Goal: Task Accomplishment & Management: Complete application form

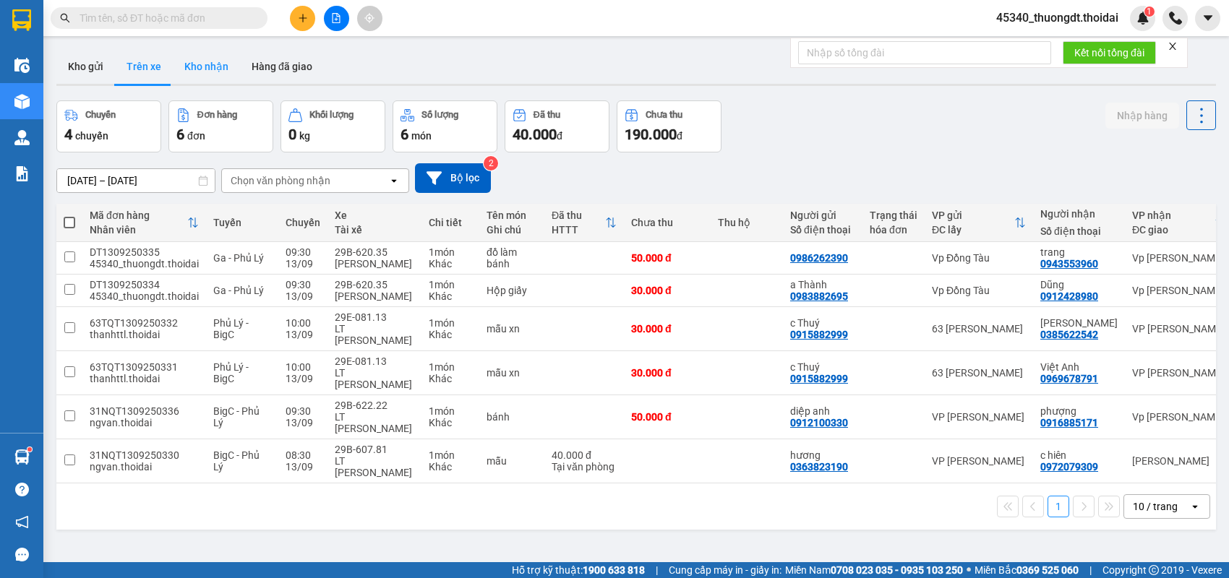
click at [198, 72] on button "Kho nhận" at bounding box center [206, 66] width 67 height 35
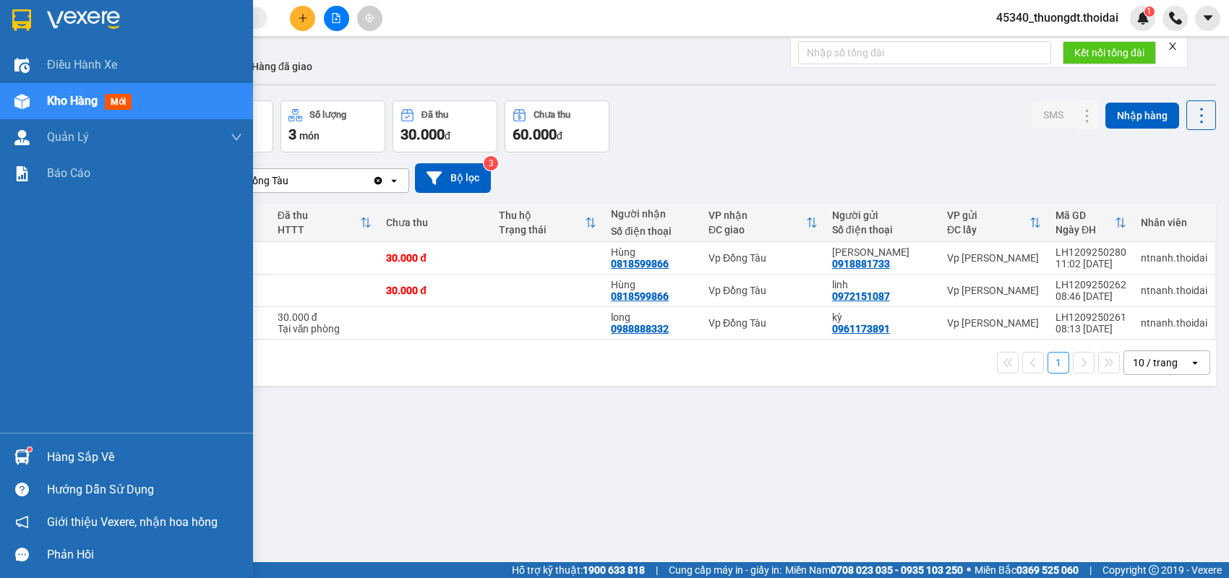
click at [51, 463] on div "Hàng sắp về" at bounding box center [144, 458] width 195 height 22
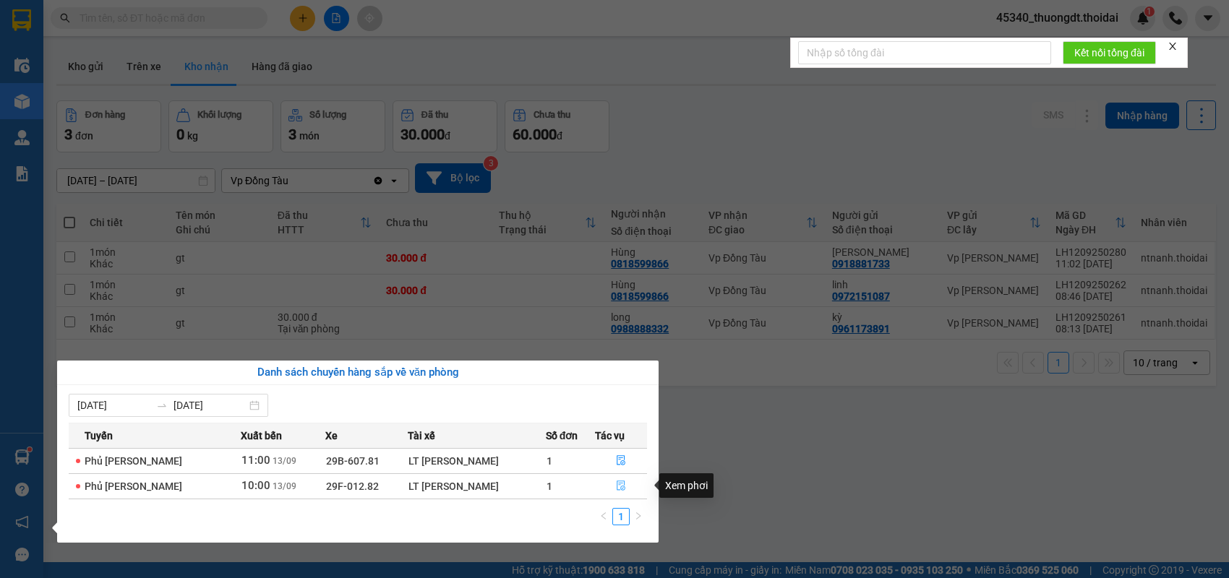
click at [617, 482] on icon "file-done" at bounding box center [621, 486] width 9 height 10
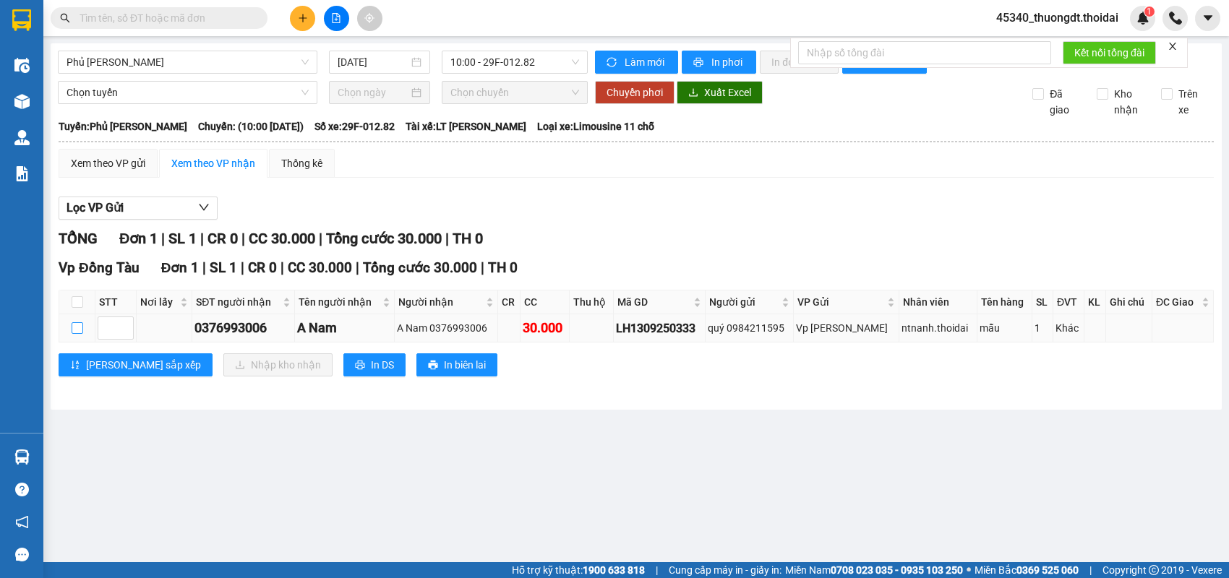
click at [80, 334] on input "checkbox" at bounding box center [78, 329] width 12 height 12
checkbox input "true"
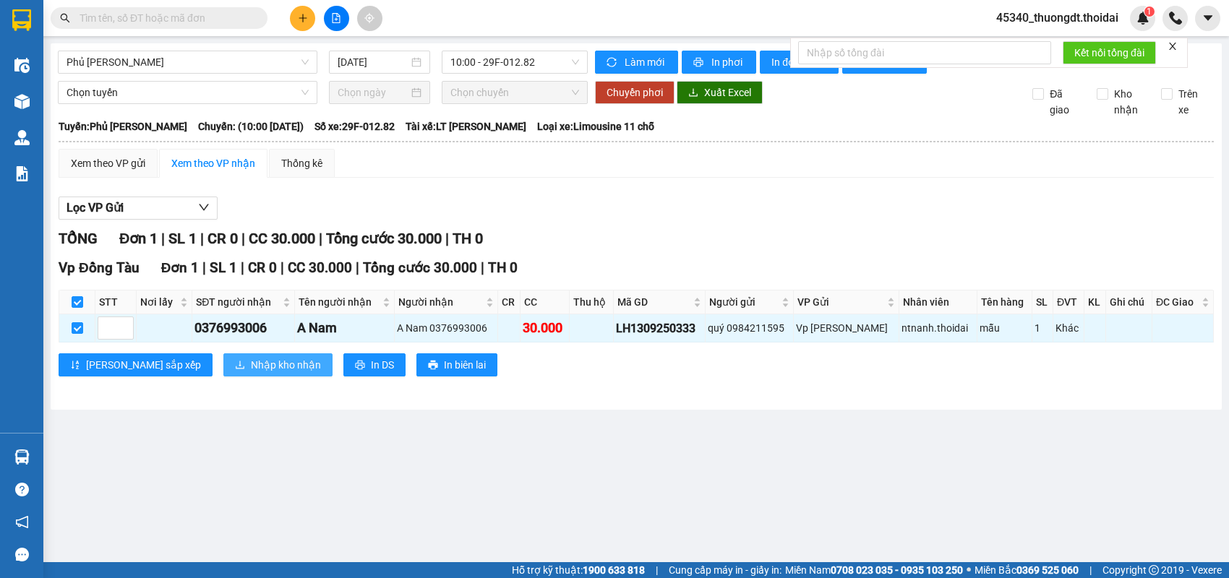
click at [223, 377] on button "Nhập kho nhận" at bounding box center [277, 365] width 109 height 23
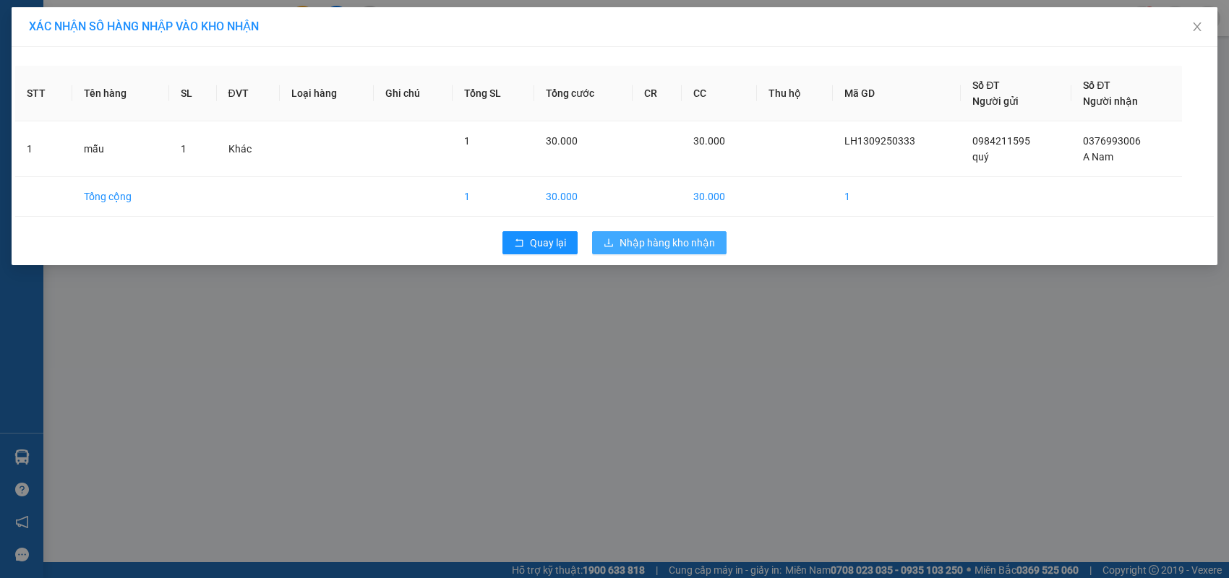
click at [652, 239] on span "Nhập hàng kho nhận" at bounding box center [667, 243] width 95 height 16
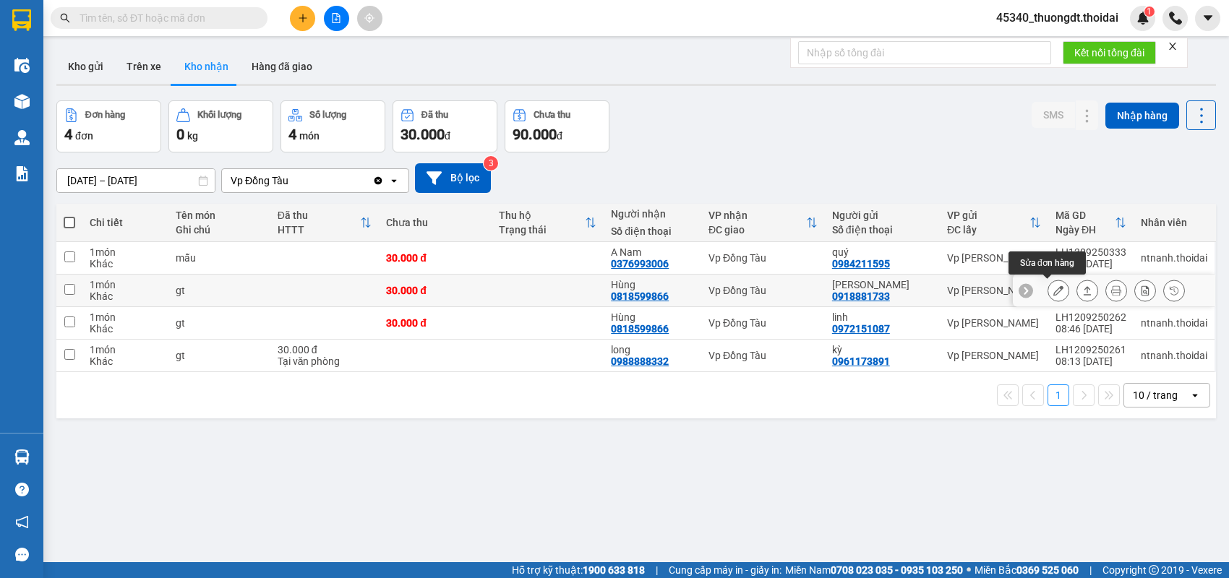
click at [1054, 290] on icon at bounding box center [1059, 291] width 10 height 10
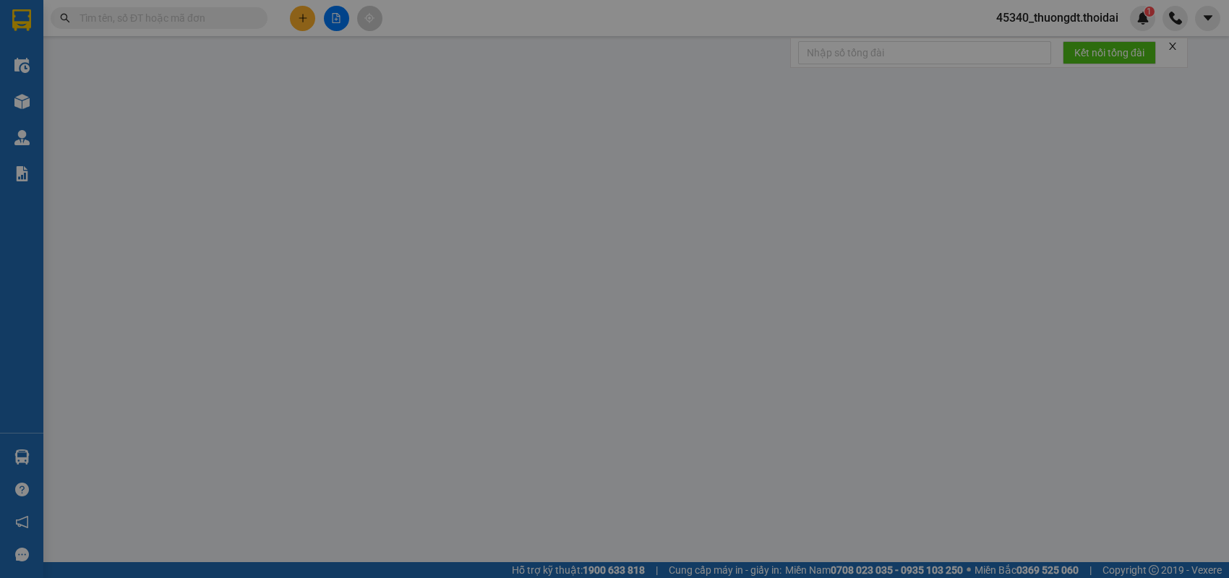
type input "0918881733"
type input "[PERSON_NAME]"
type input "0818599866"
type input "Hùng"
type input "30.000"
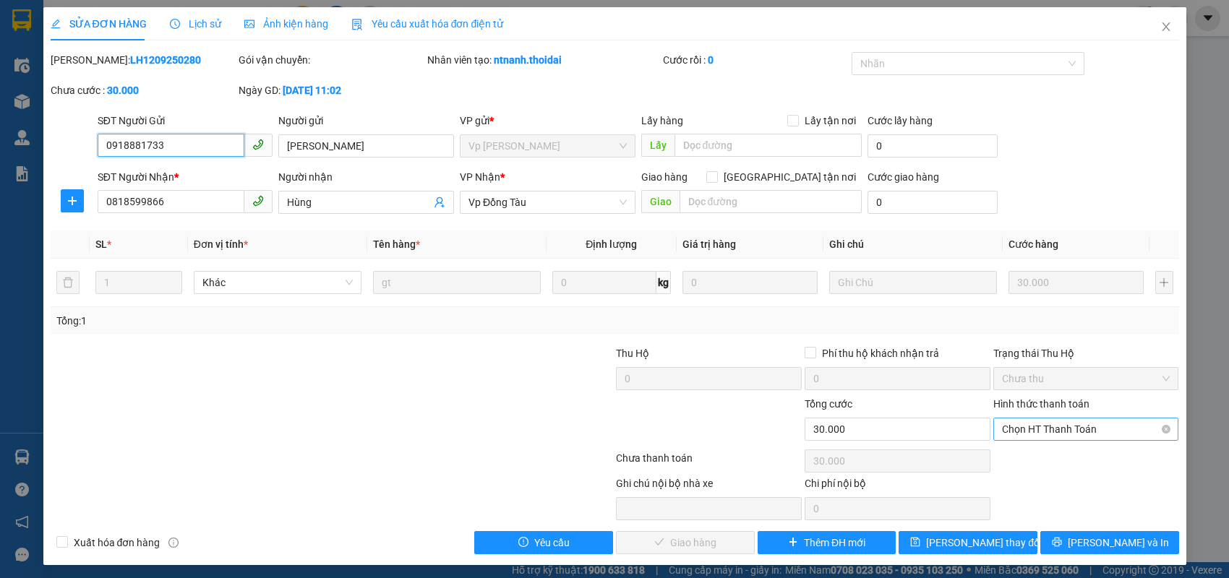
click at [1045, 427] on span "Chọn HT Thanh Toán" at bounding box center [1086, 430] width 168 height 22
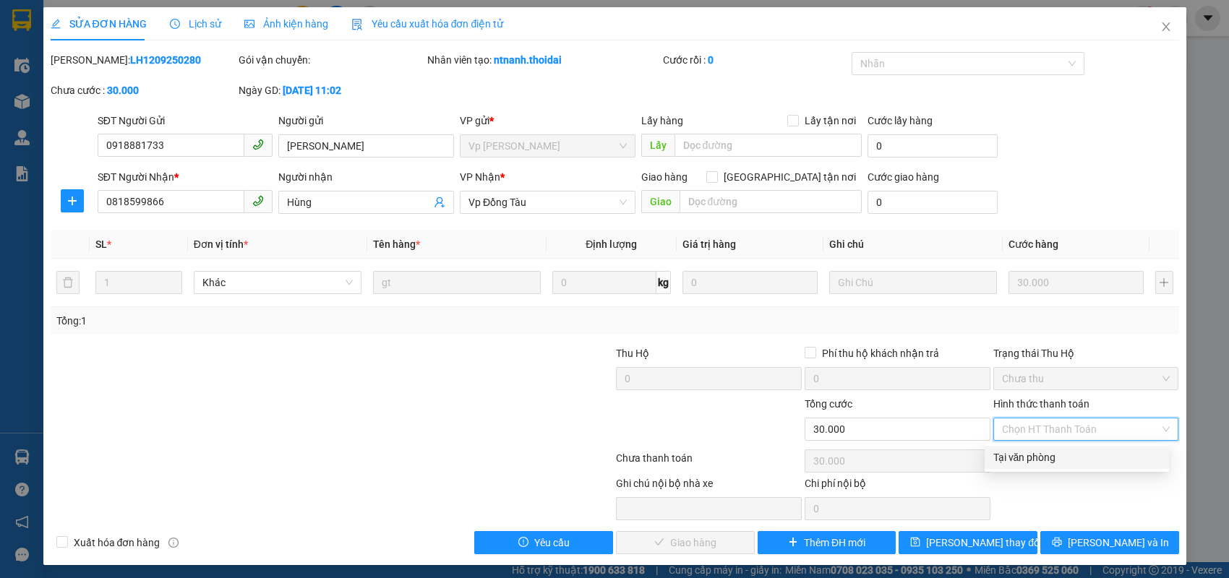
click at [1025, 460] on div "Tại văn phòng" at bounding box center [1077, 458] width 167 height 16
type input "0"
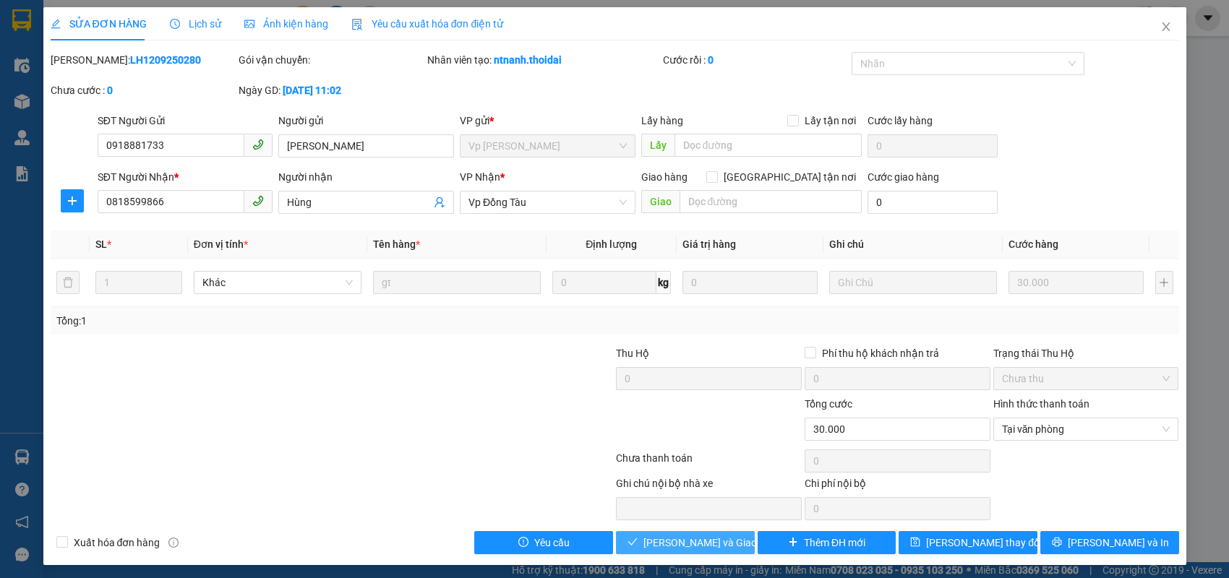
click at [689, 544] on span "[PERSON_NAME] và Giao hàng" at bounding box center [713, 543] width 139 height 16
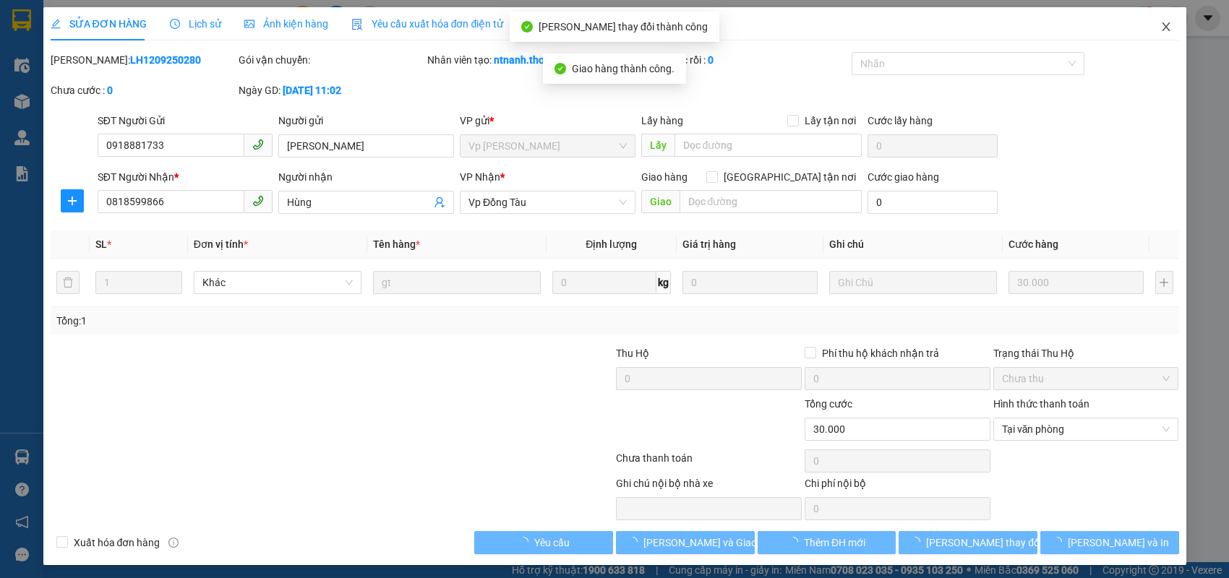
click at [1162, 25] on icon "close" at bounding box center [1166, 26] width 8 height 9
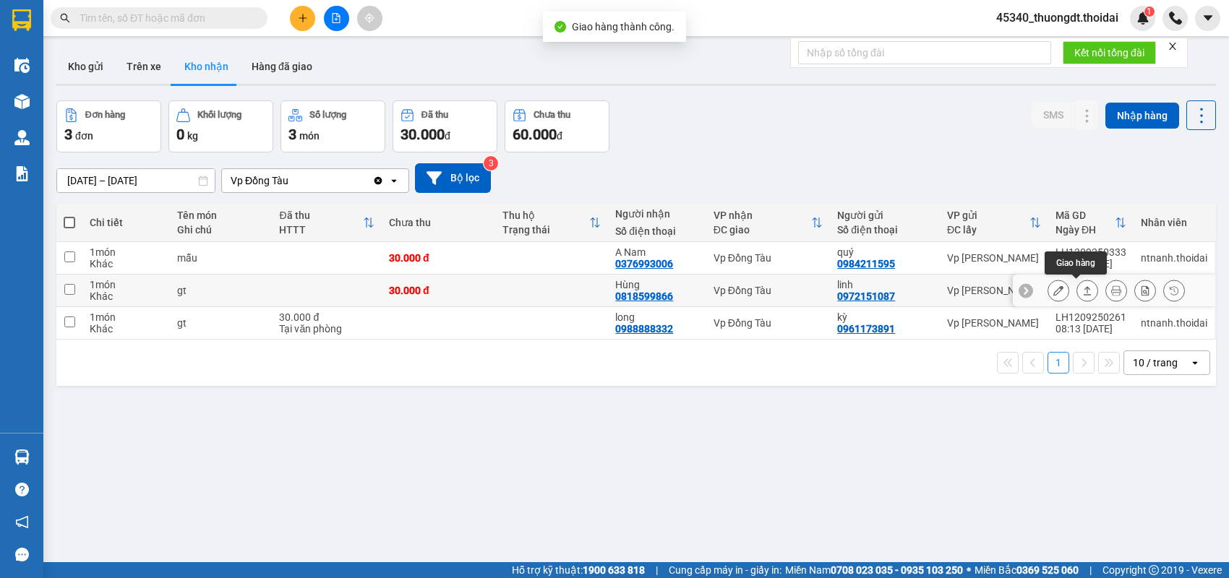
click at [1082, 295] on icon at bounding box center [1087, 291] width 10 height 10
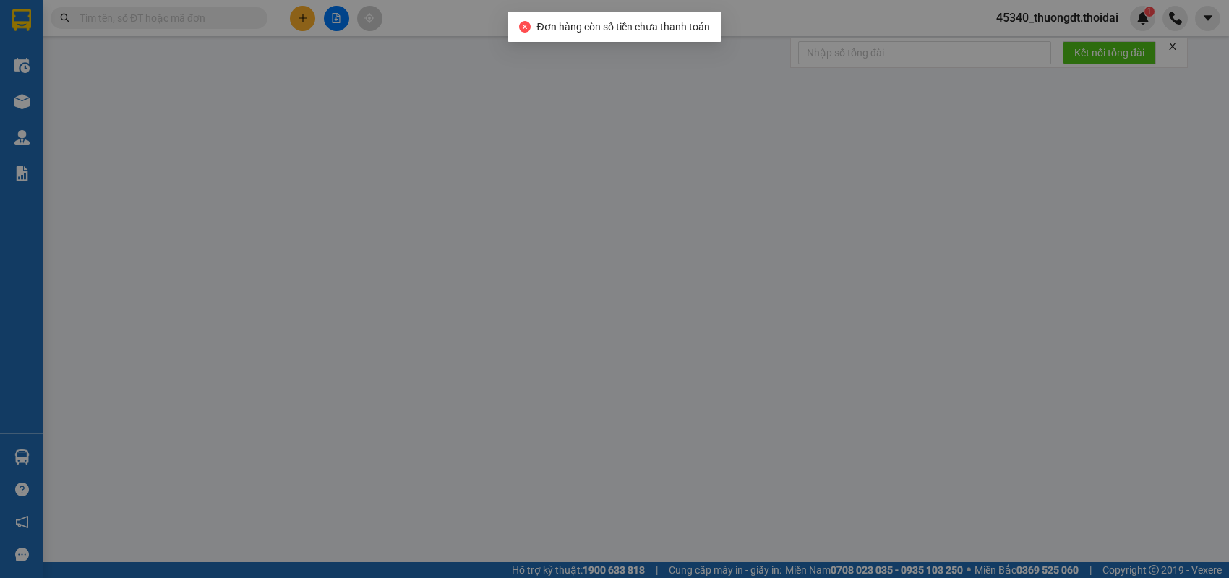
type input "0972151087"
type input "linh"
type input "0818599866"
type input "Hùng"
type input "30.000"
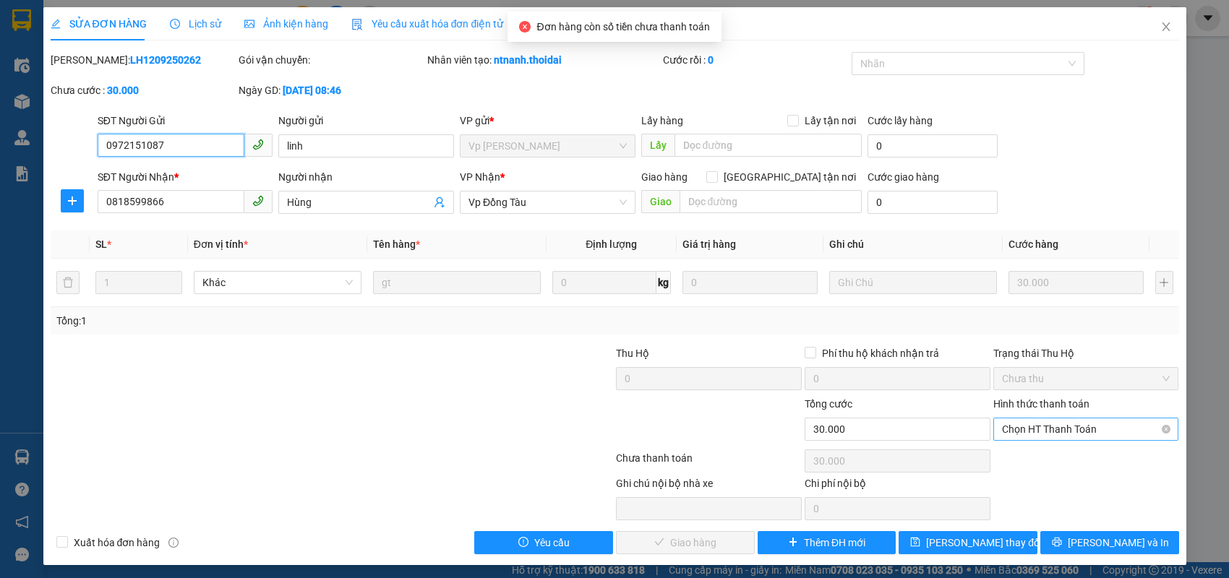
click at [1034, 430] on span "Chọn HT Thanh Toán" at bounding box center [1086, 430] width 168 height 22
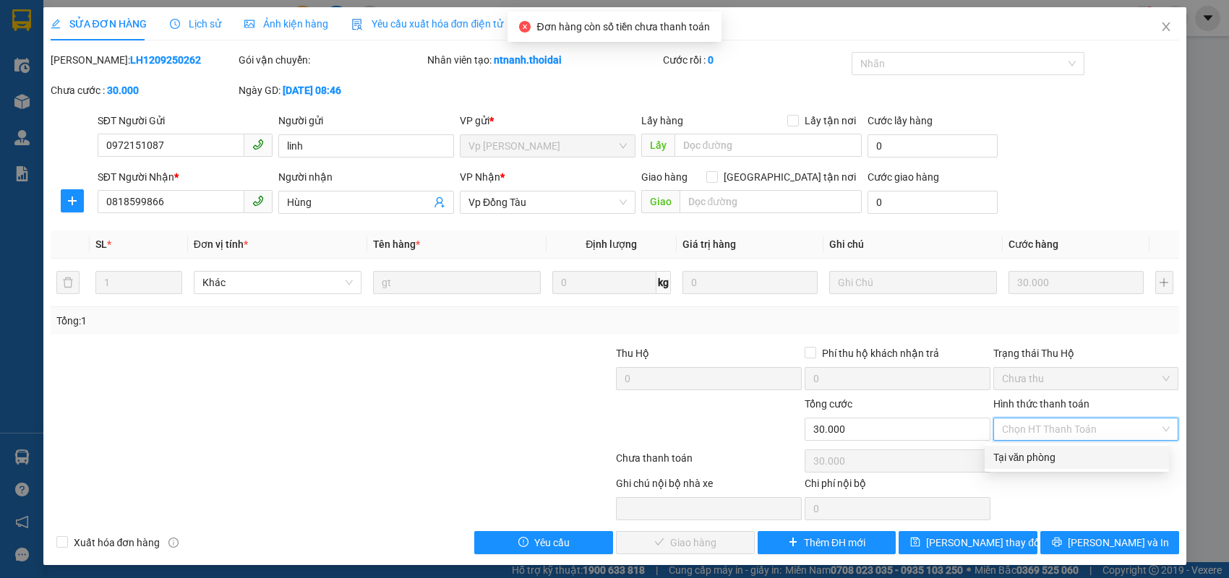
click at [1011, 460] on div "Tại văn phòng" at bounding box center [1077, 458] width 167 height 16
type input "0"
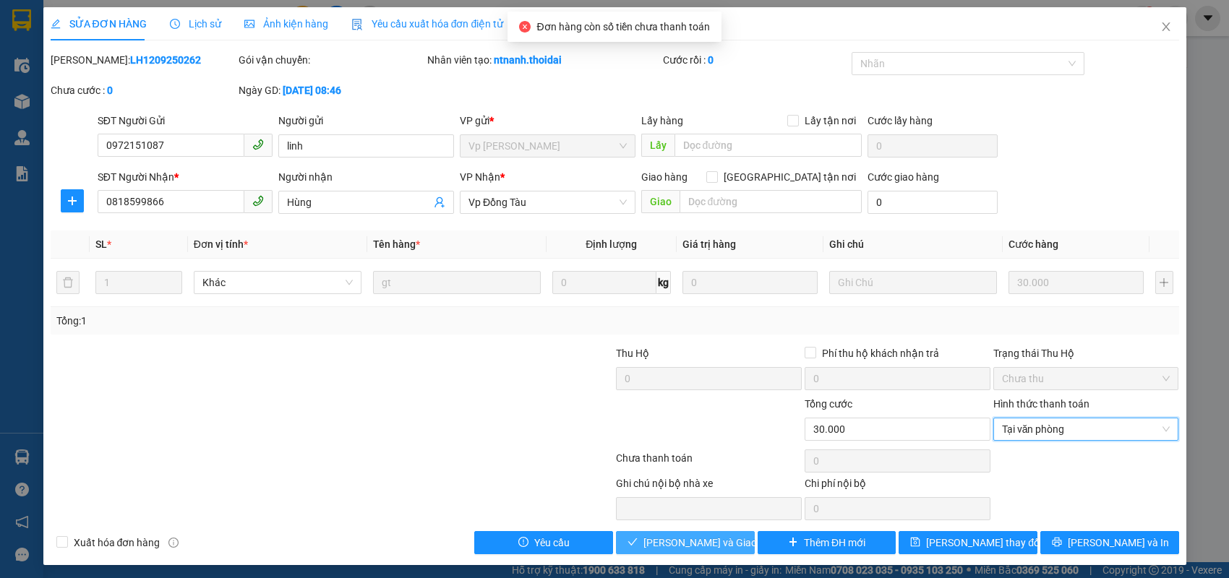
click at [696, 543] on span "[PERSON_NAME] và Giao hàng" at bounding box center [713, 543] width 139 height 16
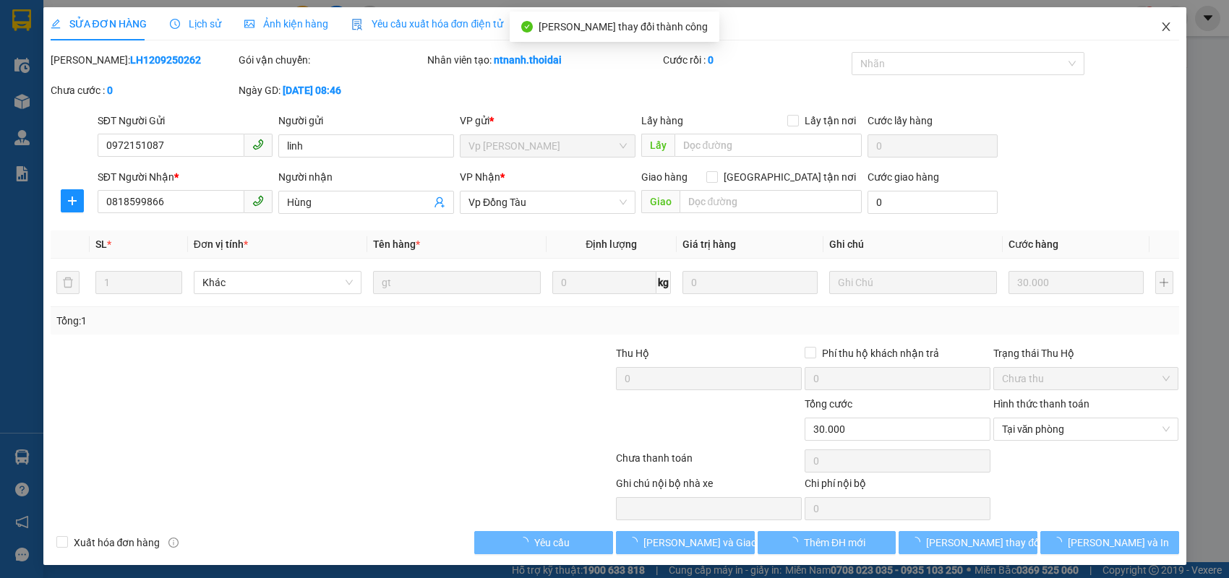
click at [1162, 30] on icon "close" at bounding box center [1166, 26] width 8 height 9
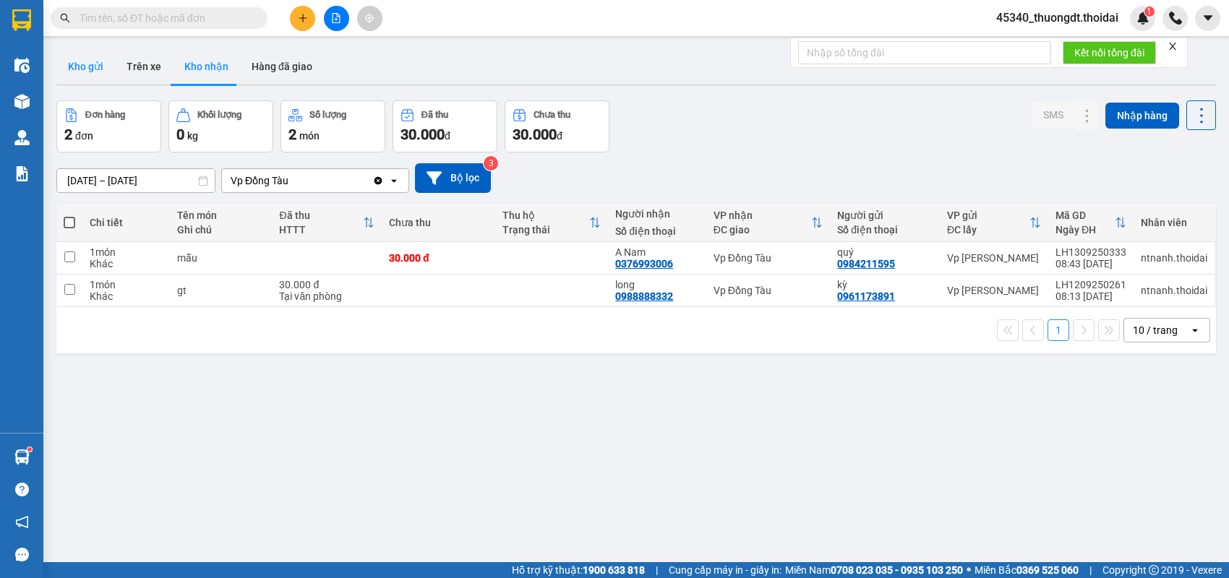
click at [87, 62] on button "Kho gửi" at bounding box center [85, 66] width 59 height 35
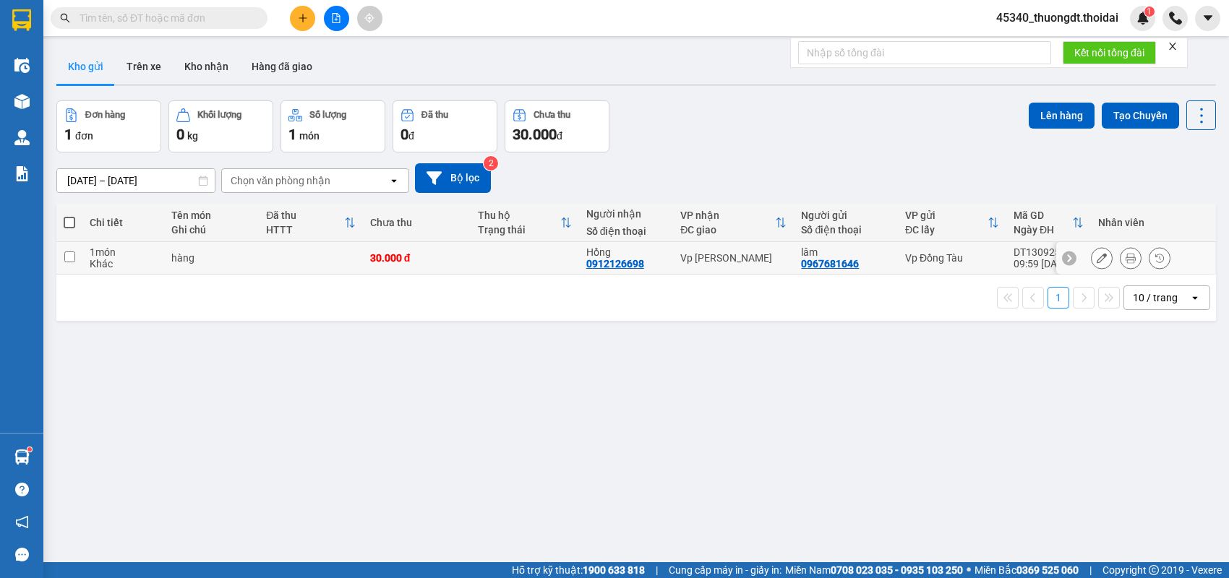
click at [77, 262] on td at bounding box center [69, 258] width 26 height 33
checkbox input "true"
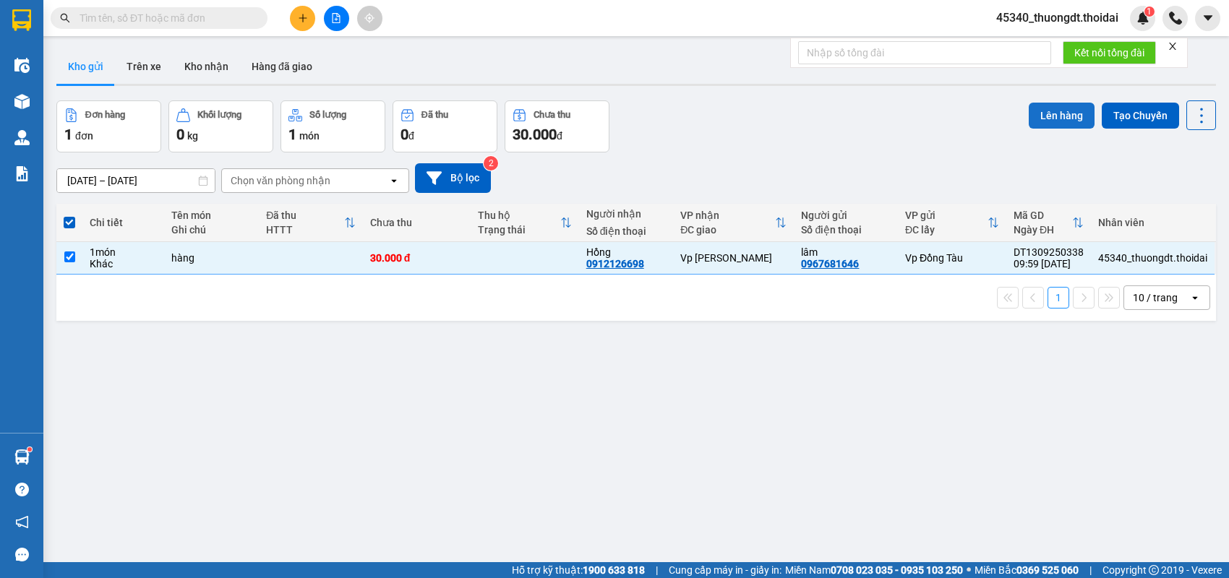
click at [1045, 111] on button "Lên hàng" at bounding box center [1062, 116] width 66 height 26
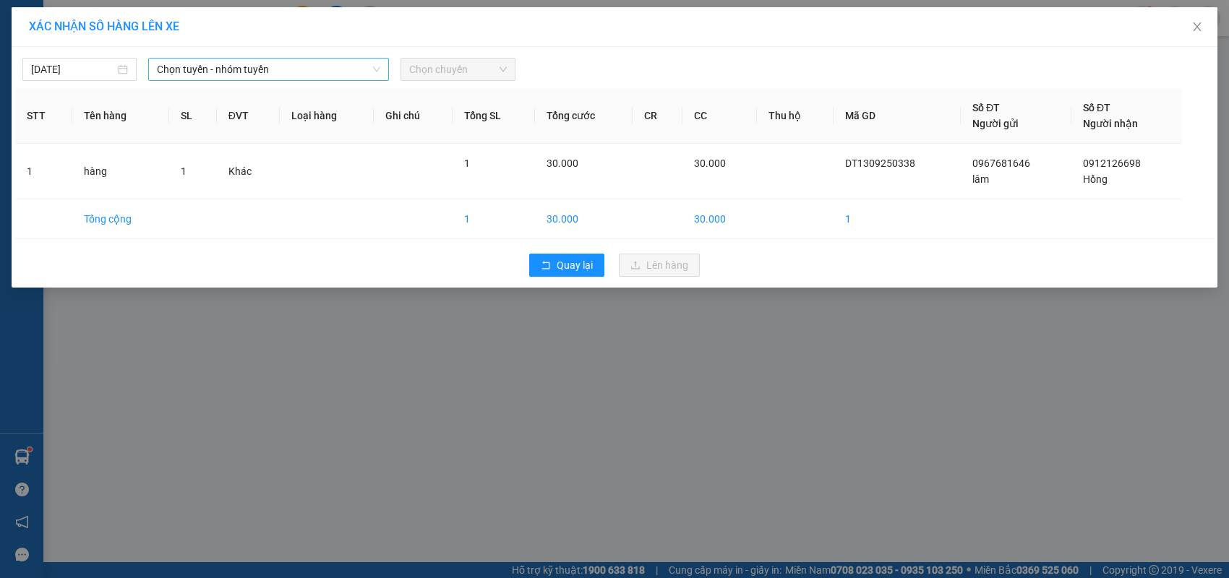
click at [261, 77] on span "Chọn tuyến - nhóm tuyến" at bounding box center [268, 70] width 223 height 22
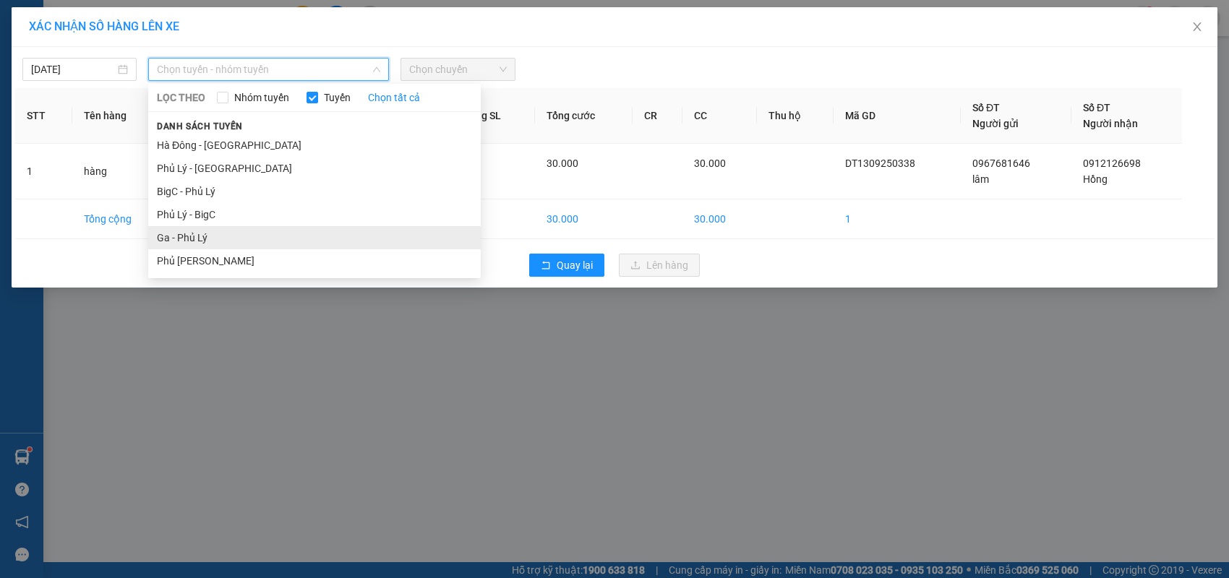
click at [215, 236] on li "Ga - Phủ Lý" at bounding box center [314, 237] width 333 height 23
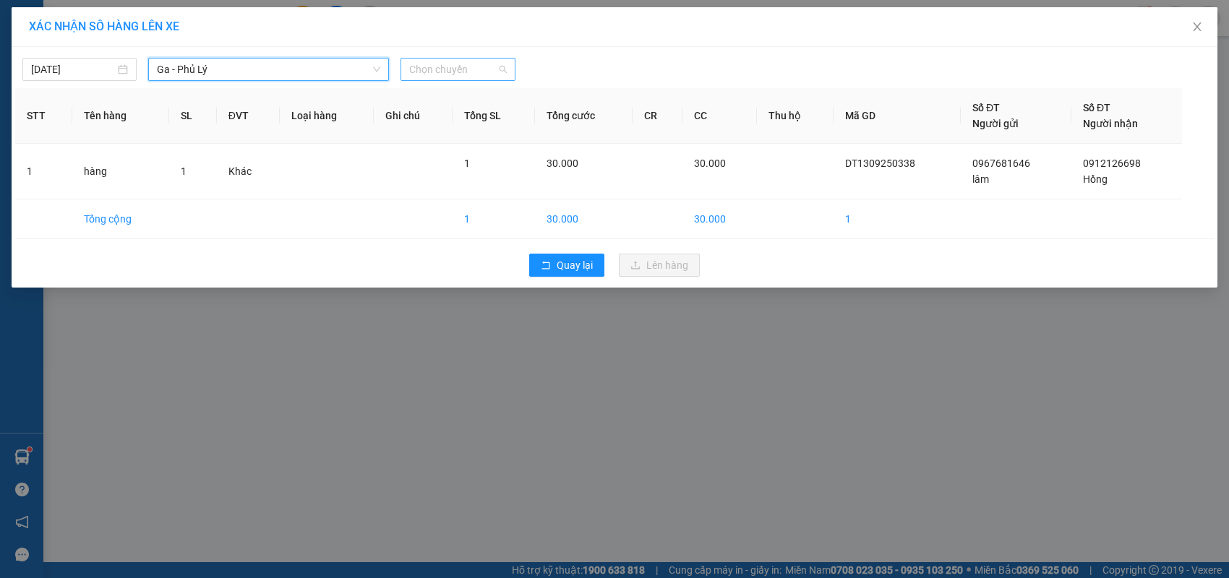
click at [481, 63] on span "Chọn chuyến" at bounding box center [457, 70] width 97 height 22
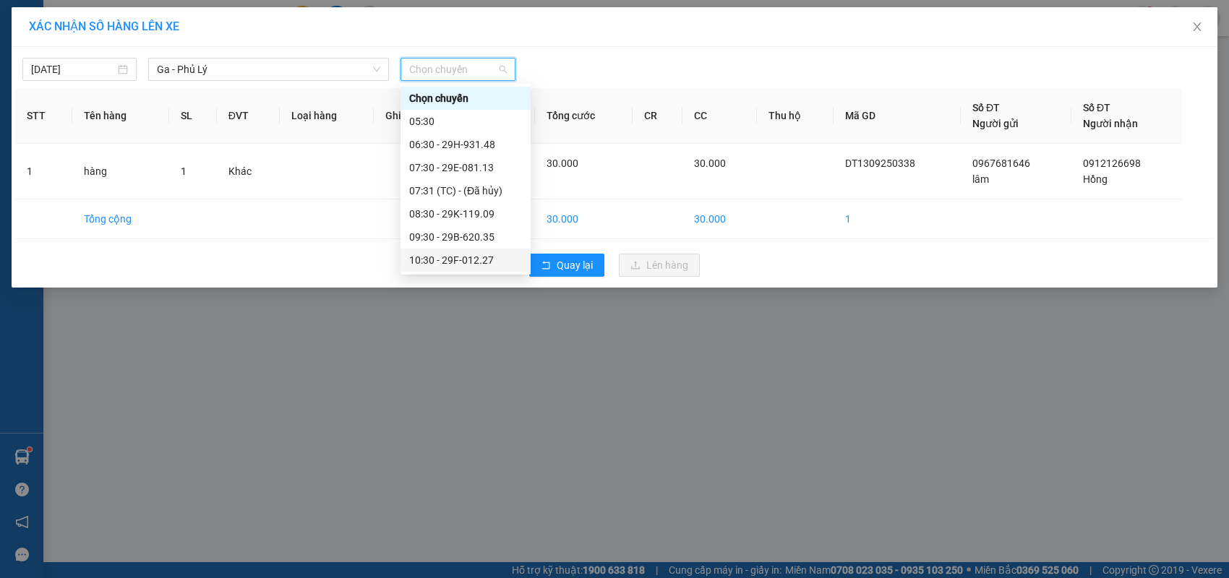
click at [477, 252] on div "10:30 - 29F-012.27" at bounding box center [465, 260] width 113 height 16
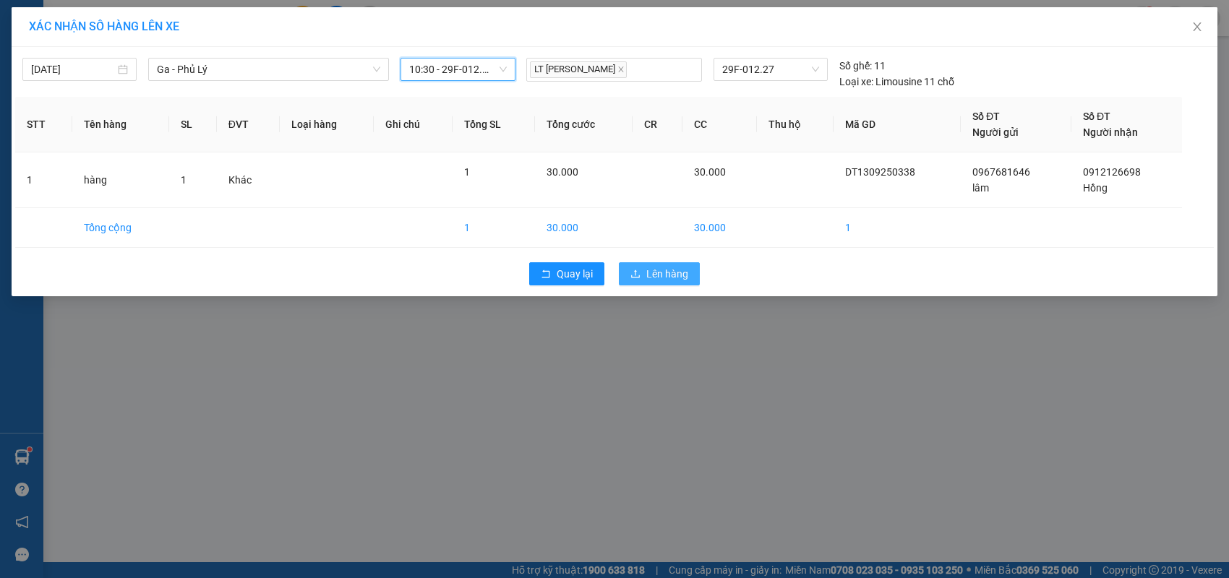
click at [685, 276] on span "Lên hàng" at bounding box center [667, 274] width 42 height 16
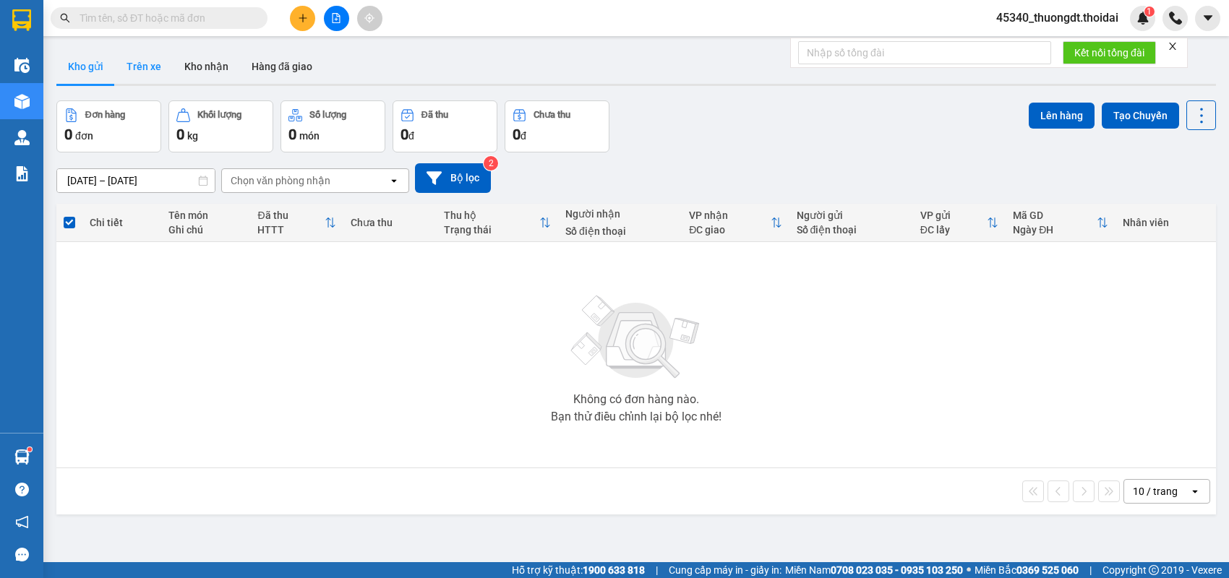
click at [143, 69] on button "Trên xe" at bounding box center [144, 66] width 58 height 35
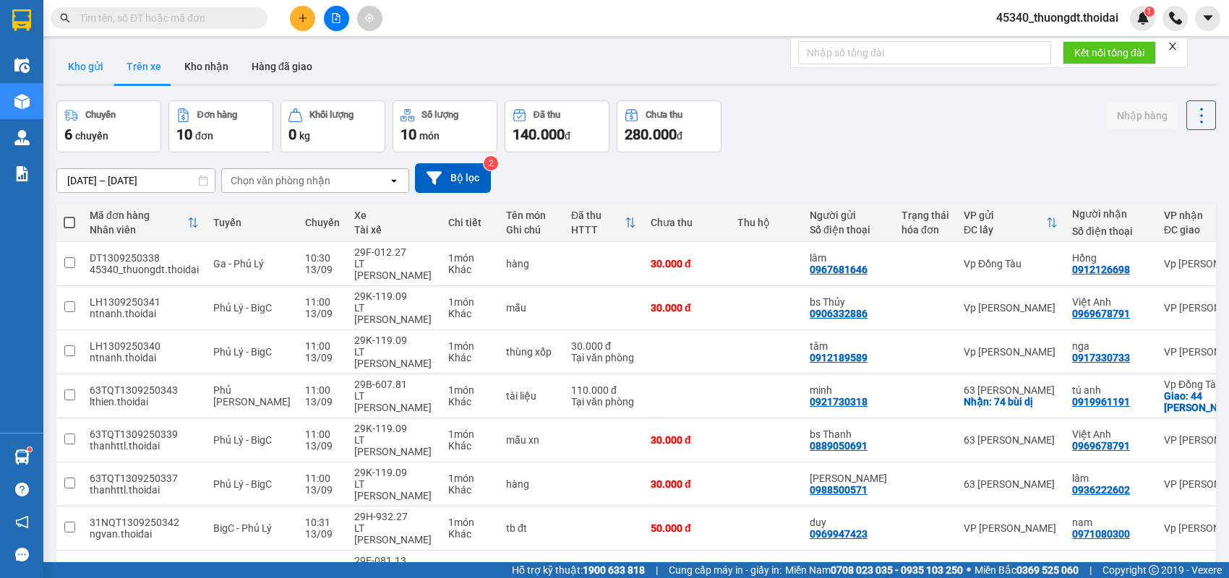
click at [90, 71] on button "Kho gửi" at bounding box center [85, 66] width 59 height 35
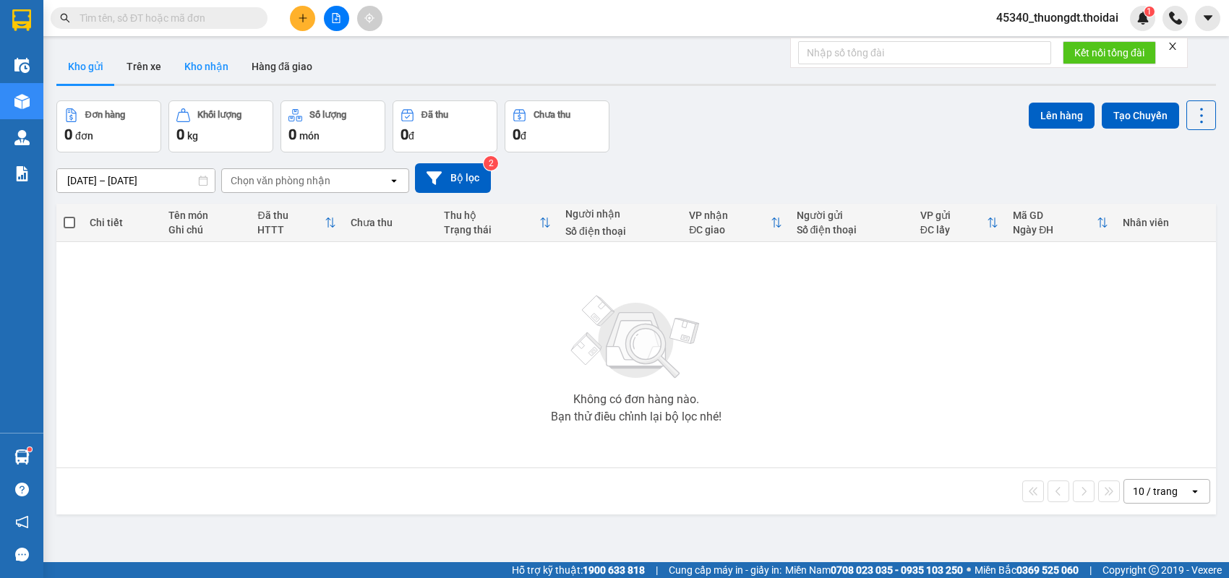
click at [189, 69] on button "Kho nhận" at bounding box center [206, 66] width 67 height 35
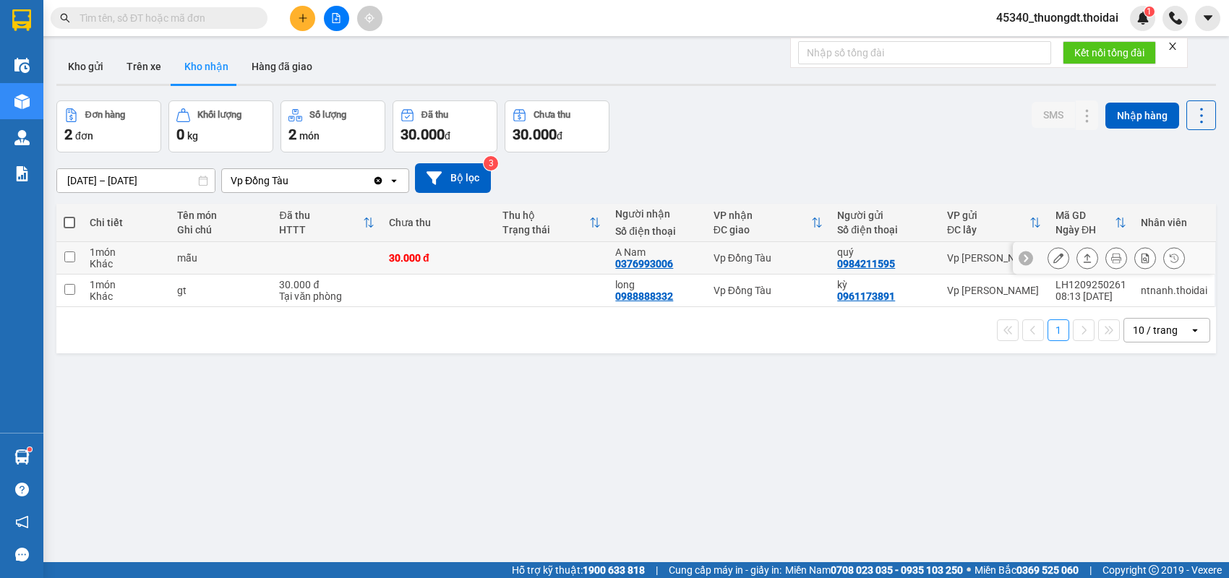
click at [1090, 256] on div at bounding box center [1116, 258] width 137 height 22
click at [1082, 257] on icon at bounding box center [1087, 258] width 10 height 10
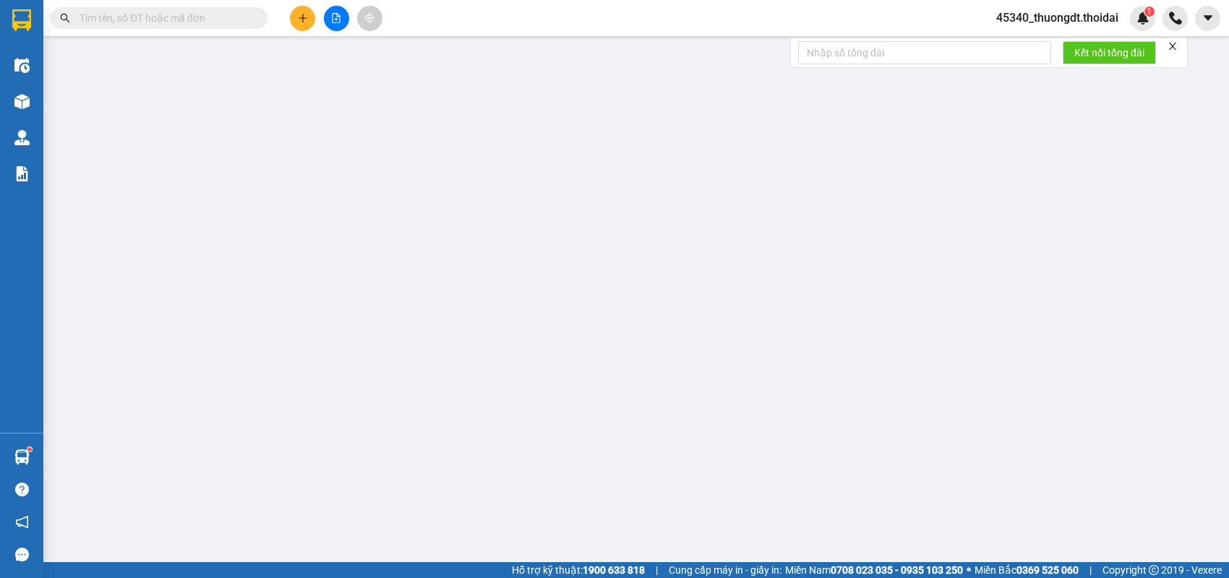
type input "0984211595"
type input "quý"
type input "0376993006"
type input "A Nam"
type input "30.000"
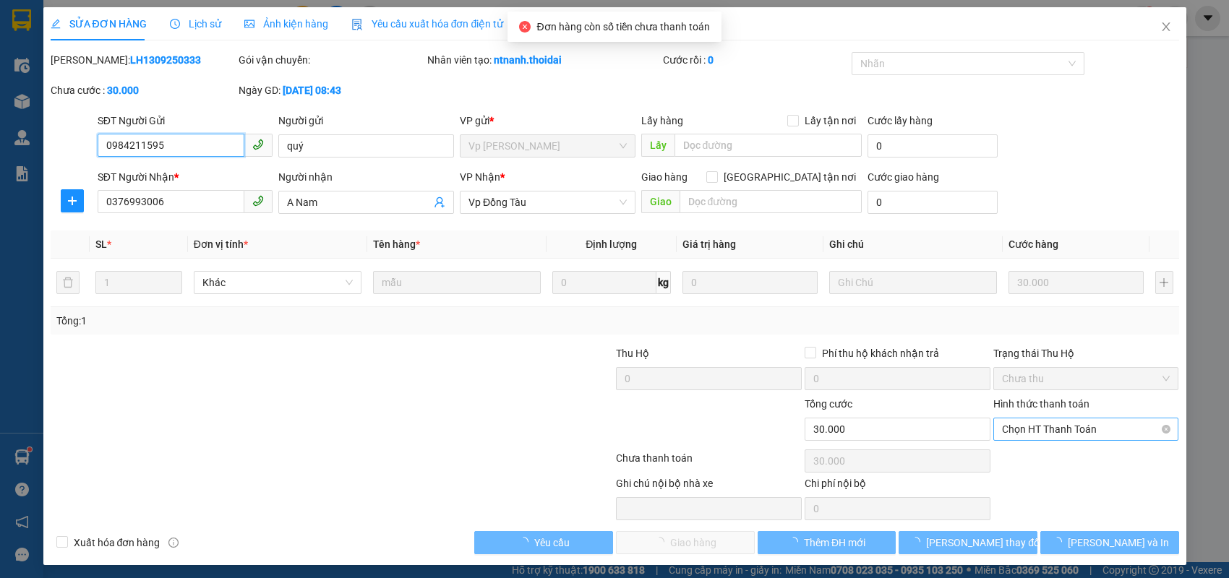
click at [1108, 431] on span "Chọn HT Thanh Toán" at bounding box center [1086, 430] width 168 height 22
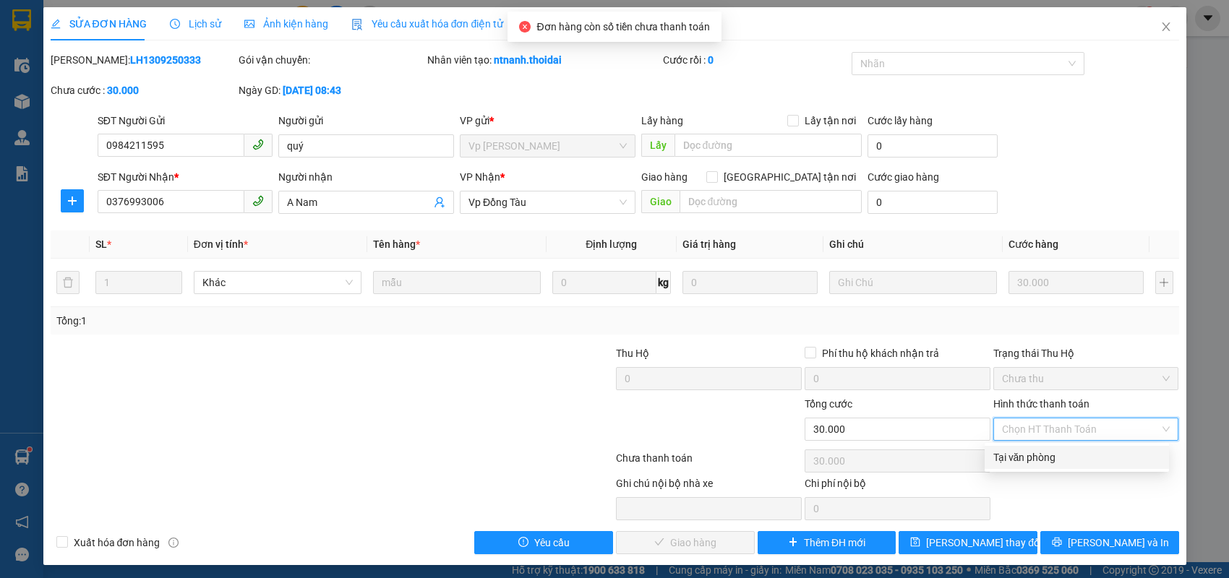
click at [1065, 464] on div "Tại văn phòng" at bounding box center [1077, 458] width 167 height 16
type input "0"
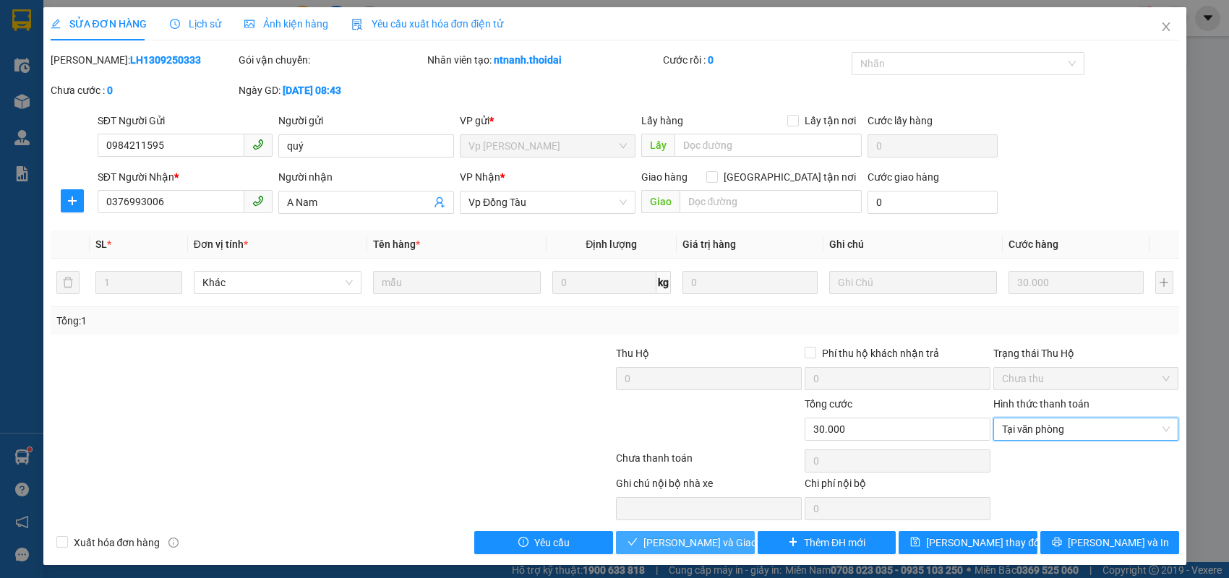
click at [690, 539] on span "[PERSON_NAME] và Giao hàng" at bounding box center [713, 543] width 139 height 16
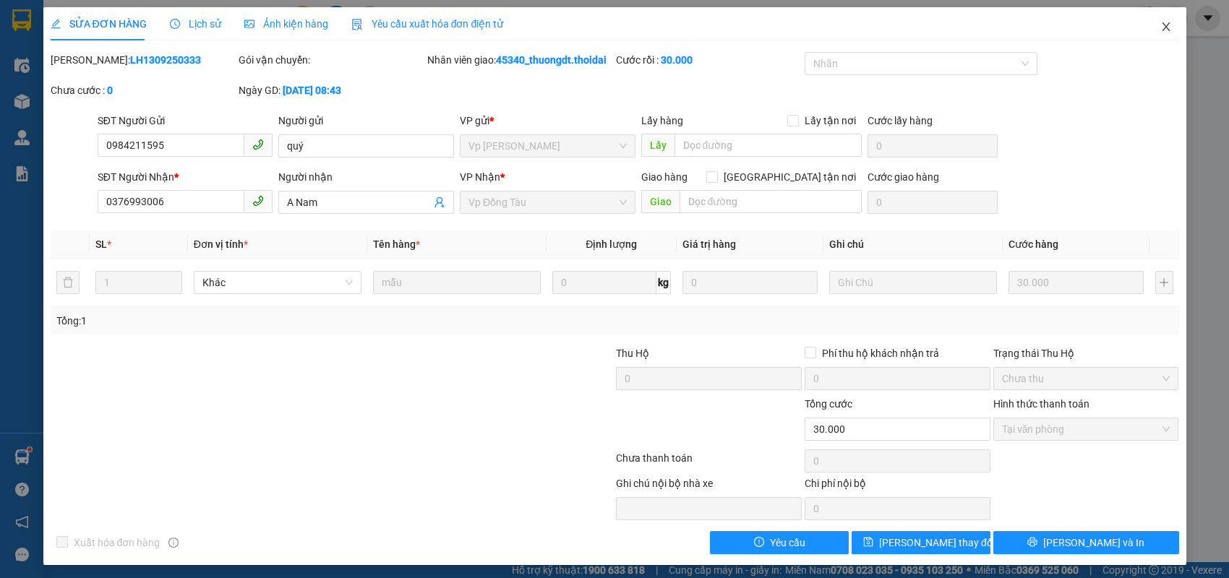
click at [1161, 30] on icon "close" at bounding box center [1167, 27] width 12 height 12
